Goal: Transaction & Acquisition: Purchase product/service

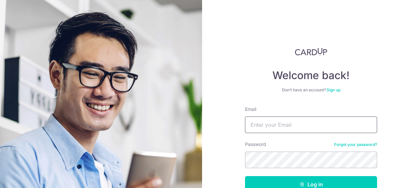
drag, startPoint x: 0, startPoint y: 0, endPoint x: 318, endPoint y: 122, distance: 340.6
click at [319, 122] on input "Email" at bounding box center [311, 124] width 132 height 17
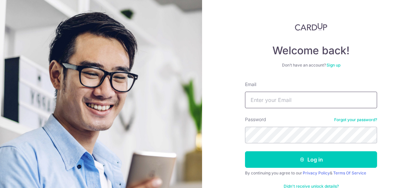
scroll to position [33, 0]
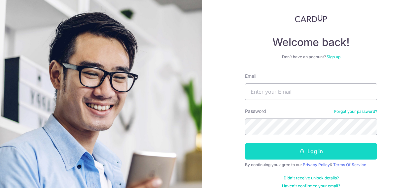
drag, startPoint x: 317, startPoint y: 118, endPoint x: 306, endPoint y: 156, distance: 39.4
click at [306, 156] on button "Log in" at bounding box center [311, 151] width 132 height 17
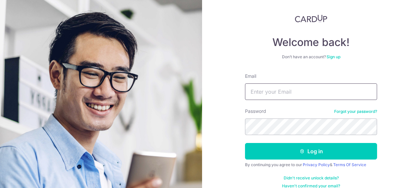
click at [309, 93] on input "Email" at bounding box center [311, 91] width 132 height 17
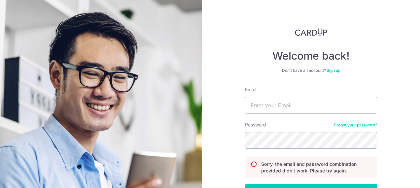
scroll to position [33, 0]
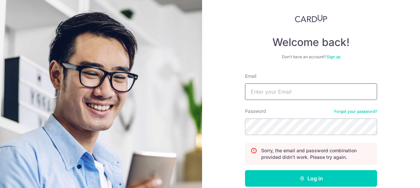
click at [304, 91] on input "Email" at bounding box center [311, 91] width 132 height 17
click at [300, 91] on input "Email" at bounding box center [311, 91] width 132 height 17
type input "[EMAIL_ADDRESS][DOMAIN_NAME]"
click at [245, 170] on button "Log in" at bounding box center [311, 178] width 132 height 17
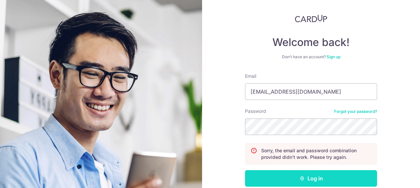
click at [290, 178] on button "Log in" at bounding box center [311, 178] width 132 height 17
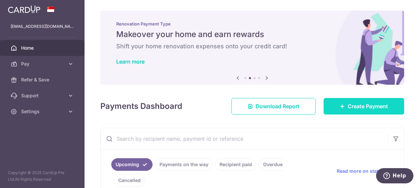
click at [377, 101] on link "Create Payment" at bounding box center [364, 106] width 81 height 17
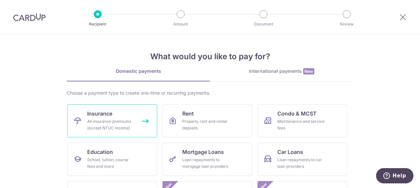
click at [120, 129] on div "All insurance premiums (except NTUC Income)" at bounding box center [111, 124] width 48 height 13
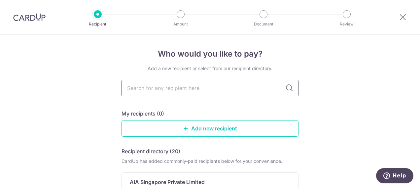
click at [173, 92] on input "text" at bounding box center [210, 88] width 177 height 17
type input "aia"
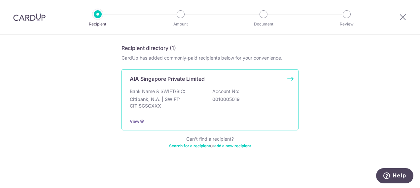
click at [155, 81] on p "AIA Singapore Private Limited" at bounding box center [167, 79] width 75 height 8
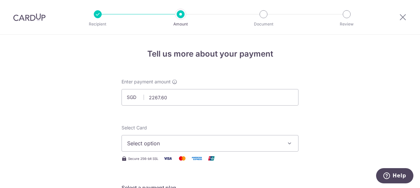
type input "2,267.60"
click at [160, 143] on span "Select option" at bounding box center [204, 143] width 154 height 8
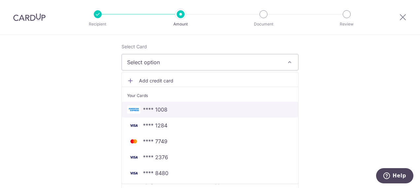
scroll to position [99, 0]
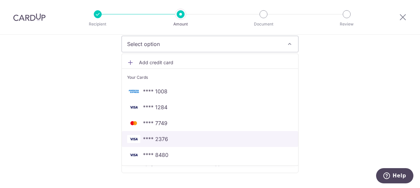
click at [184, 140] on span "**** 2376" at bounding box center [210, 139] width 166 height 8
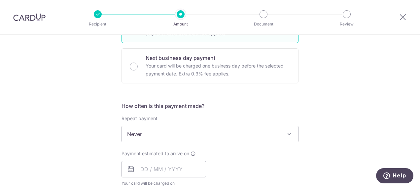
scroll to position [199, 0]
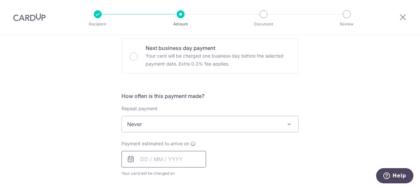
click at [158, 154] on input "text" at bounding box center [164, 159] width 85 height 17
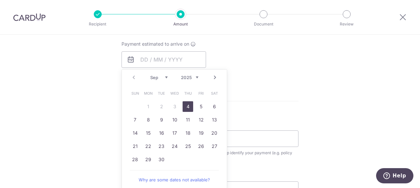
click at [185, 104] on link "4" at bounding box center [188, 106] width 11 height 11
type input "[DATE]"
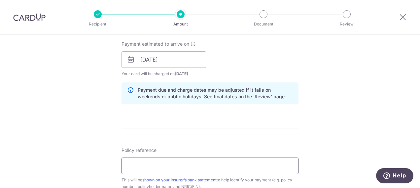
click at [164, 164] on input "Policy reference" at bounding box center [210, 165] width 177 height 17
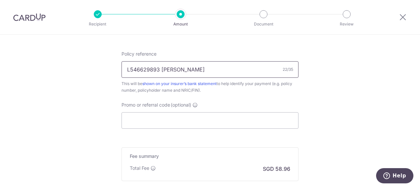
scroll to position [431, 0]
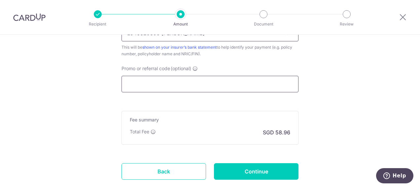
type input "L546629893 Lu Wei Xian"
click at [165, 79] on input "Promo or referral code (optional)" at bounding box center [210, 84] width 177 height 17
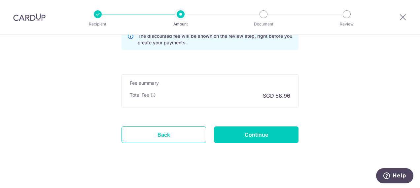
scroll to position [331, 0]
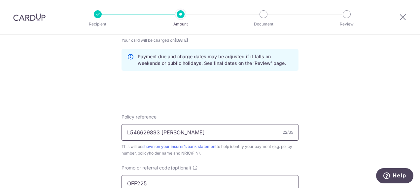
type input "OFF225"
click at [218, 134] on input "L546629893 Lu Wei Xian" at bounding box center [210, 132] width 177 height 17
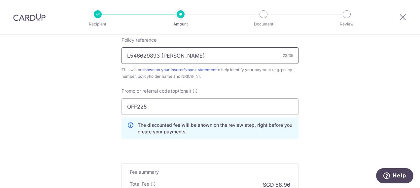
scroll to position [398, 0]
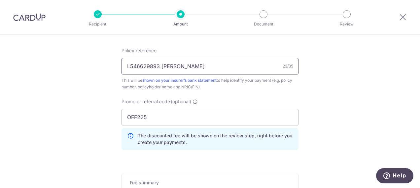
type input "L546629893 Lu Wei Xian"
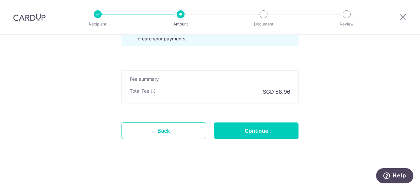
scroll to position [501, 0]
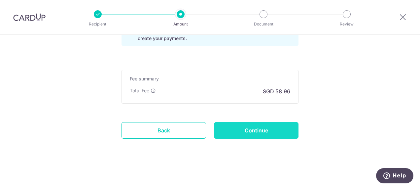
click at [263, 132] on input "Continue" at bounding box center [256, 130] width 85 height 17
type input "Create Schedule"
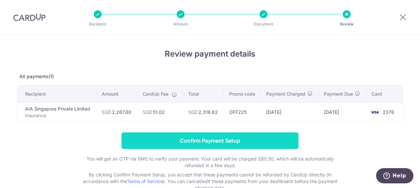
click at [228, 142] on input "Confirm Payment Setup" at bounding box center [210, 140] width 177 height 17
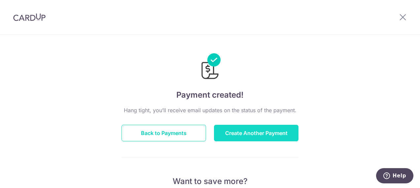
click at [259, 130] on button "Create Another Payment" at bounding box center [256, 133] width 85 height 17
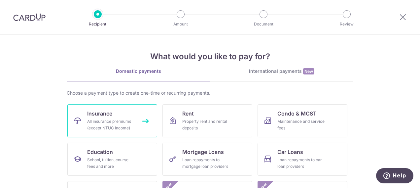
click at [106, 128] on div "All insurance premiums (except NTUC Income)" at bounding box center [111, 124] width 48 height 13
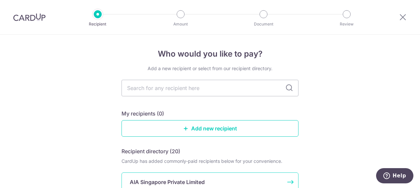
click at [186, 185] on p "AIA Singapore Private Limited" at bounding box center [167, 182] width 75 height 8
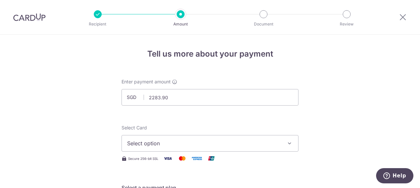
type input "2,283.90"
click at [166, 147] on button "Select option" at bounding box center [210, 143] width 177 height 17
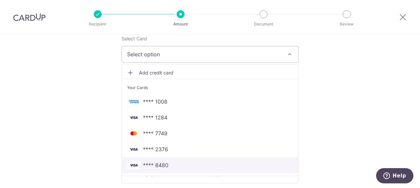
scroll to position [99, 0]
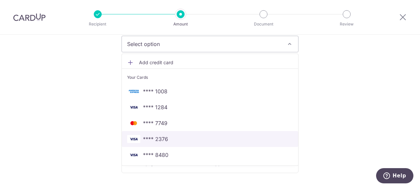
click at [167, 138] on span "**** 2376" at bounding box center [210, 139] width 166 height 8
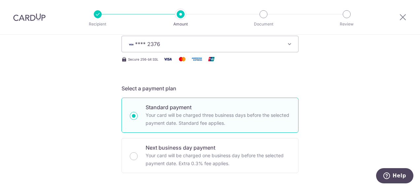
scroll to position [232, 0]
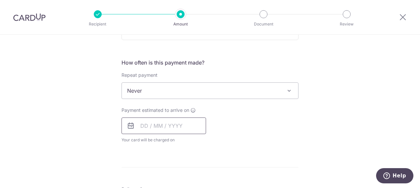
click at [170, 128] on input "text" at bounding box center [164, 125] width 85 height 17
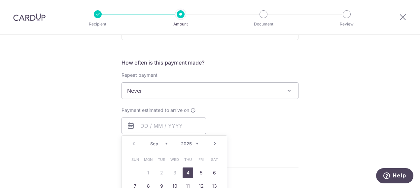
click at [186, 174] on link "4" at bounding box center [188, 172] width 11 height 11
type input "04/09/2025"
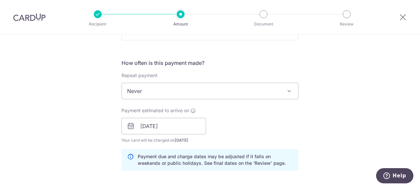
scroll to position [365, 0]
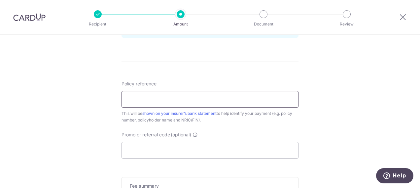
click at [181, 96] on input "Policy reference" at bounding box center [210, 99] width 177 height 17
type input "L546629903 Lu Jun Yi"
click at [185, 153] on input "Promo or referral code (optional)" at bounding box center [210, 150] width 177 height 17
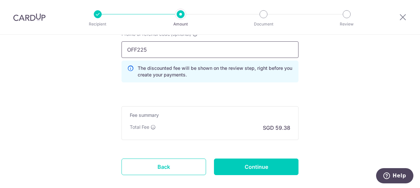
scroll to position [497, 0]
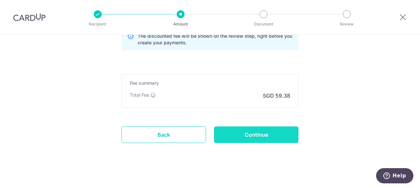
type input "OFF225"
click at [246, 129] on input "Continue" at bounding box center [256, 134] width 85 height 17
type input "Create Schedule"
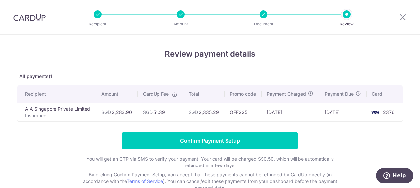
scroll to position [54, 0]
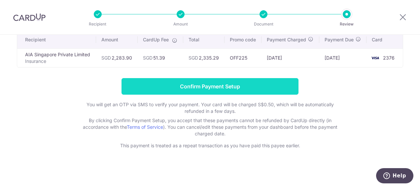
click at [276, 89] on input "Confirm Payment Setup" at bounding box center [210, 86] width 177 height 17
